Goal: Entertainment & Leisure: Browse casually

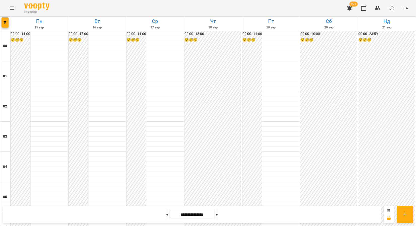
drag, startPoint x: 0, startPoint y: 0, endPoint x: 43, endPoint y: 71, distance: 83.2
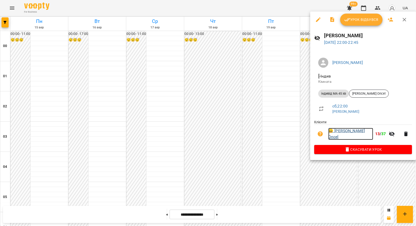
click at [359, 132] on link "😀 [PERSON_NAME] Oncel" at bounding box center [350, 134] width 45 height 12
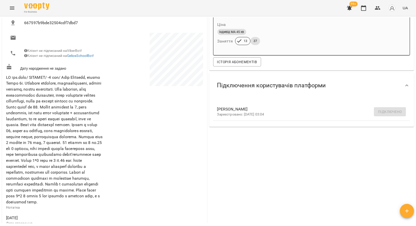
scroll to position [112, 0]
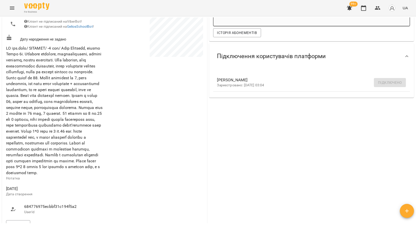
click at [10, 6] on icon "Menu" at bounding box center [12, 8] width 6 height 6
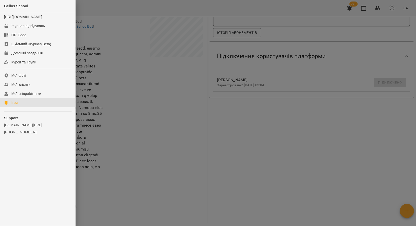
click at [32, 107] on link "Ігри" at bounding box center [37, 102] width 75 height 9
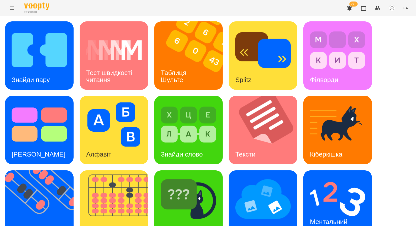
scroll to position [92, 0]
click at [404, 10] on span "UA" at bounding box center [405, 7] width 5 height 5
click at [397, 42] on div "Русский" at bounding box center [396, 37] width 26 height 9
click at [127, 171] on img at bounding box center [117, 205] width 75 height 69
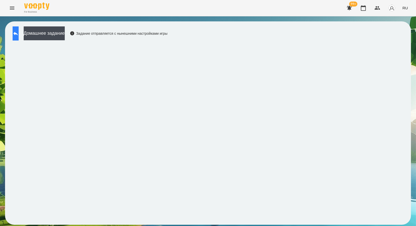
click at [19, 35] on icon at bounding box center [16, 33] width 6 height 6
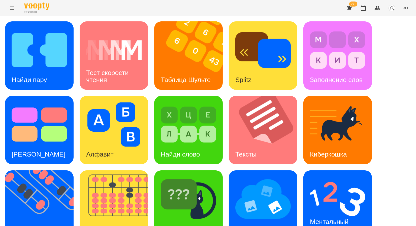
scroll to position [92, 0]
click at [49, 171] on img at bounding box center [42, 205] width 75 height 69
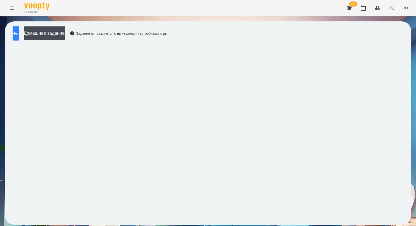
click at [17, 32] on button at bounding box center [16, 33] width 6 height 14
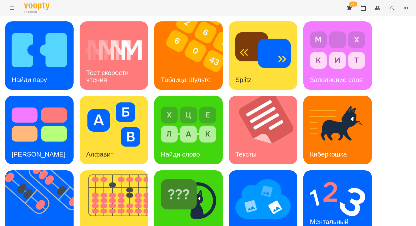
scroll to position [92, 0]
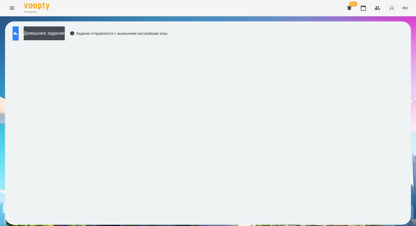
click at [18, 33] on icon at bounding box center [15, 34] width 5 height 4
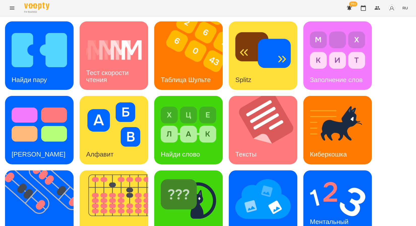
scroll to position [92, 0]
click at [312, 212] on div "Ментальный счёт" at bounding box center [329, 225] width 53 height 27
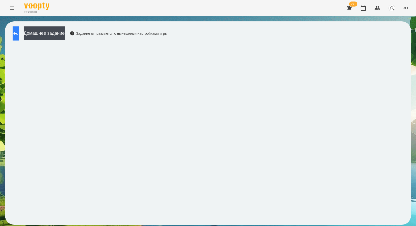
click at [19, 32] on icon at bounding box center [16, 33] width 6 height 6
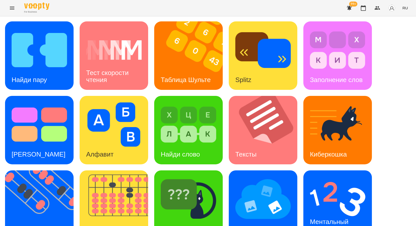
scroll to position [92, 0]
click at [324, 177] on img at bounding box center [337, 199] width 55 height 44
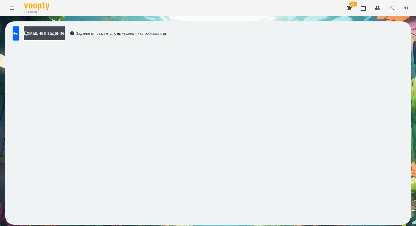
click at [8, 8] on button "Menu" at bounding box center [12, 8] width 12 height 12
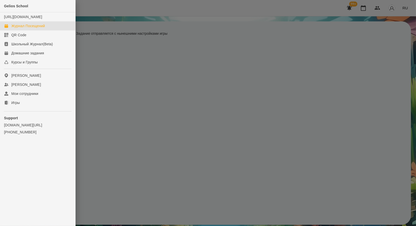
click at [36, 28] on div "Журнал Посещений" at bounding box center [28, 25] width 34 height 5
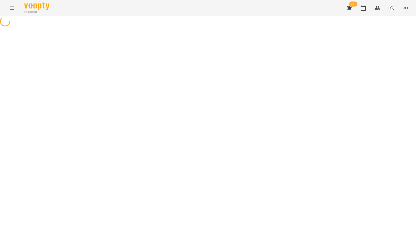
click at [407, 9] on span "RU" at bounding box center [405, 7] width 6 height 5
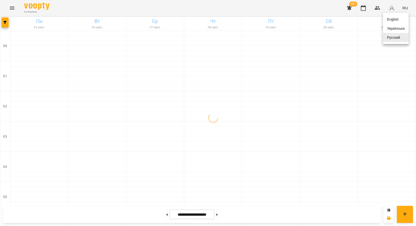
click at [402, 28] on div "Українська" at bounding box center [396, 28] width 26 height 9
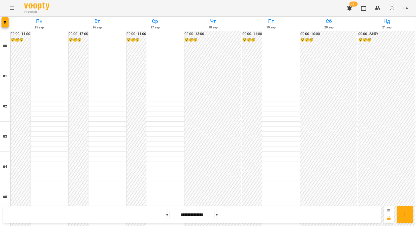
scroll to position [553, 0]
drag, startPoint x: 330, startPoint y: 162, endPoint x: 329, endPoint y: 165, distance: 3.0
drag, startPoint x: 329, startPoint y: 165, endPoint x: 293, endPoint y: 178, distance: 37.9
